Goal: Task Accomplishment & Management: Manage account settings

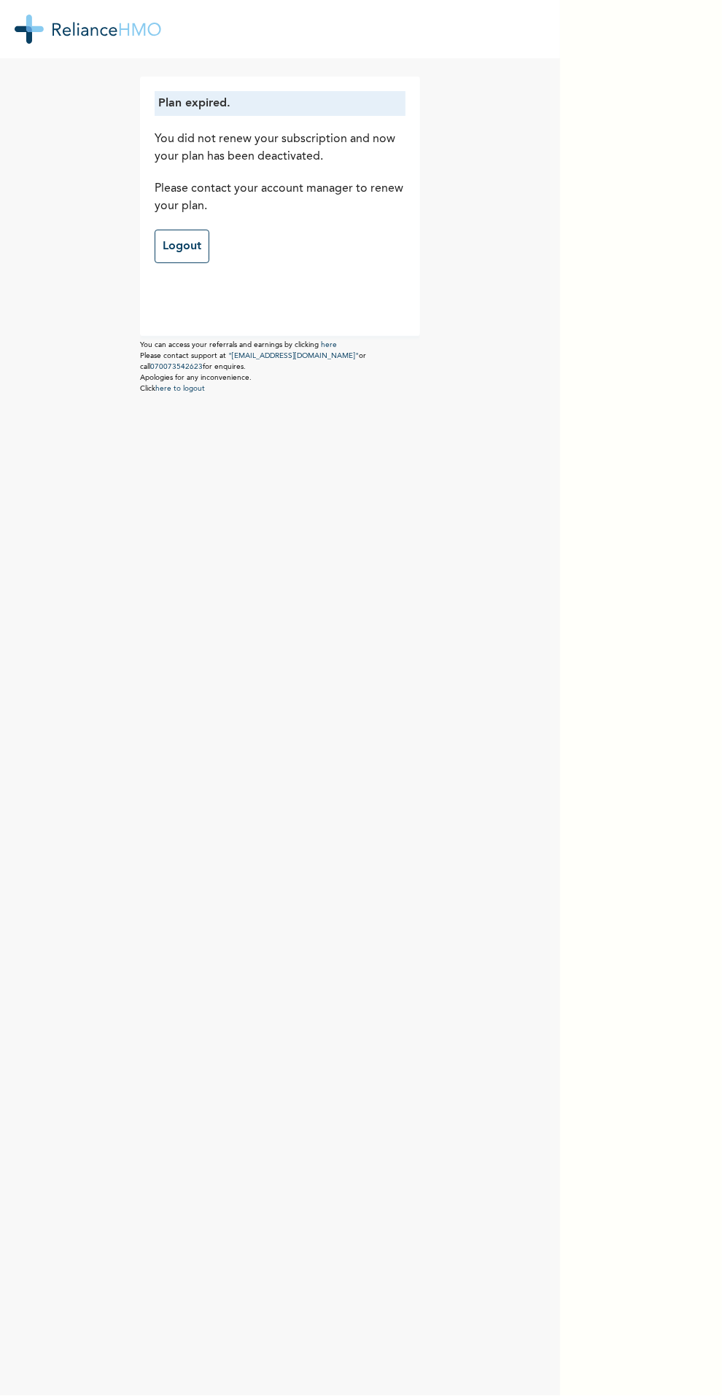
click at [333, 280] on div "Plan expired. You did not renew your subscription and now your plan has been de…" at bounding box center [280, 206] width 280 height 259
click at [340, 222] on div "Plan expired. You did not renew your subscription and now your plan has been de…" at bounding box center [280, 177] width 251 height 172
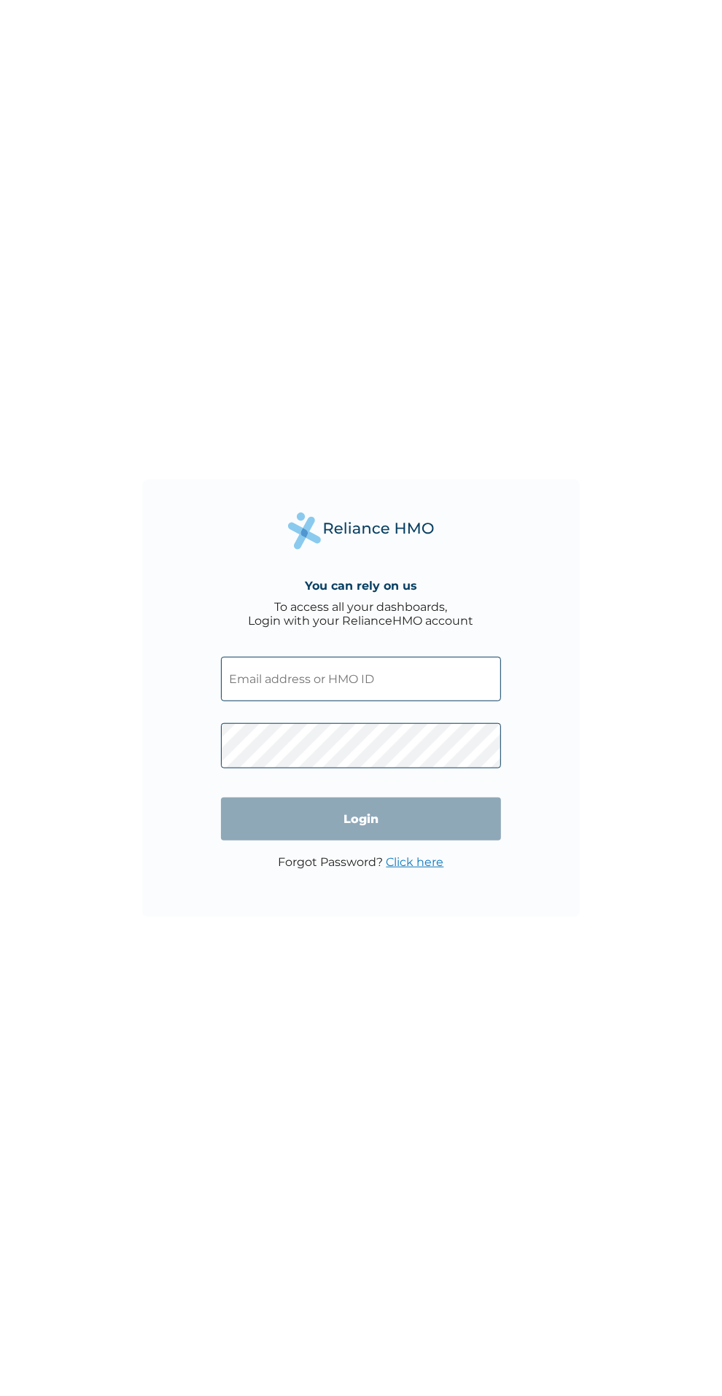
click at [434, 684] on input "text" at bounding box center [361, 679] width 280 height 44
type input "[PERSON_NAME][EMAIL_ADDRESS][DOMAIN_NAME]"
click input "Login" at bounding box center [361, 818] width 280 height 43
click at [392, 684] on input "text" at bounding box center [361, 679] width 280 height 44
click at [401, 681] on input "text" at bounding box center [361, 679] width 280 height 44
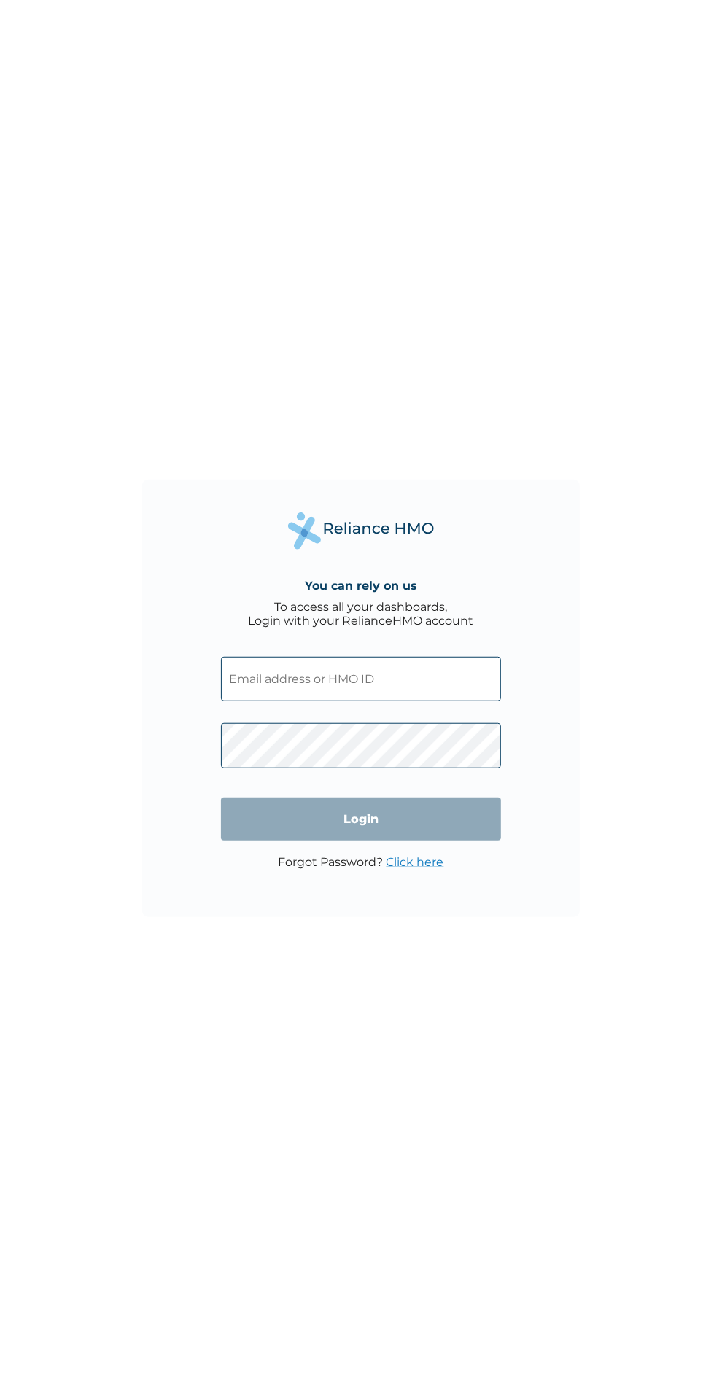
type input "[PERSON_NAME][EMAIL_ADDRESS][DOMAIN_NAME]"
